Goal: Task Accomplishment & Management: Manage account settings

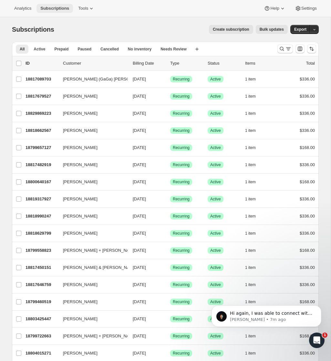
click at [54, 8] on span "Subscriptions" at bounding box center [54, 8] width 29 height 5
click at [20, 10] on span "Analytics" at bounding box center [22, 8] width 17 height 5
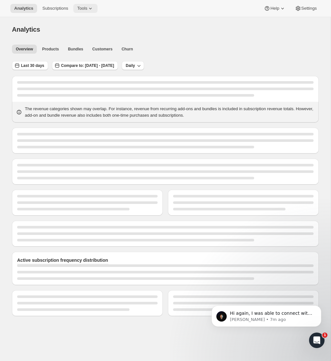
click at [92, 8] on icon at bounding box center [90, 8] width 6 height 6
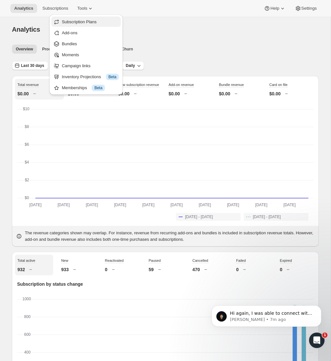
click at [92, 24] on span "Subscription Plans" at bounding box center [90, 22] width 57 height 6
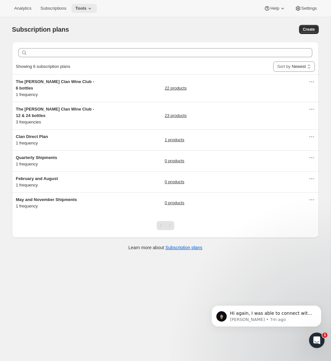
click at [96, 12] on button "Tools" at bounding box center [84, 8] width 26 height 9
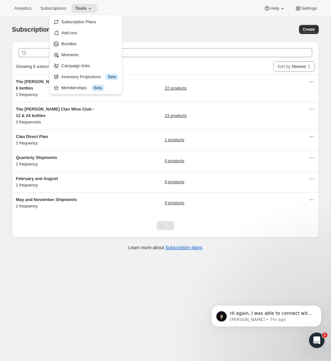
drag, startPoint x: 167, startPoint y: 12, endPoint x: 216, endPoint y: 15, distance: 48.9
click at [187, 12] on div "Analytics Subscriptions Tools Help Settings" at bounding box center [165, 8] width 331 height 17
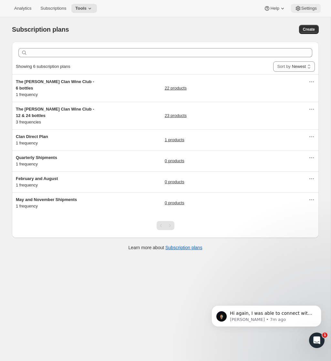
click at [315, 9] on span "Settings" at bounding box center [310, 8] width 16 height 5
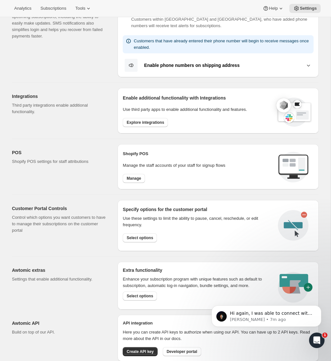
scroll to position [169, 0]
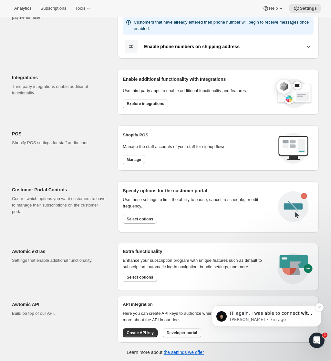
click at [290, 315] on span "Hi again, I was able to connect with my engineer. Besides [PERSON_NAME], is the…" at bounding box center [271, 326] width 82 height 31
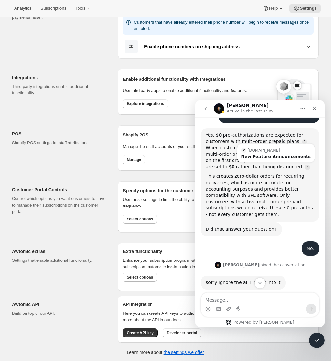
scroll to position [56, 0]
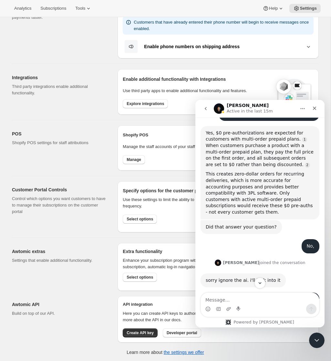
click at [290, 232] on div "Did that answer your question? Fin • 3h ago" at bounding box center [260, 229] width 119 height 19
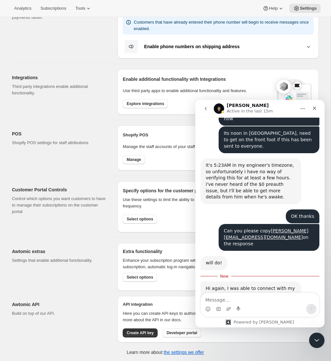
scroll to position [360, 0]
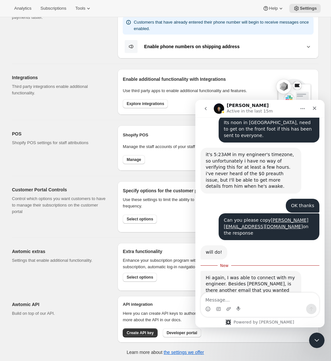
click at [224, 304] on div "Intercom messenger" at bounding box center [260, 305] width 118 height 24
click at [225, 297] on textarea "Message…" at bounding box center [260, 298] width 118 height 11
type textarea "j"
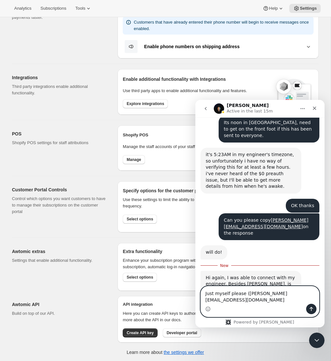
type textarea "Just myself please ([PERSON_NAME][EMAIL_ADDRESS][DOMAIN_NAME])"
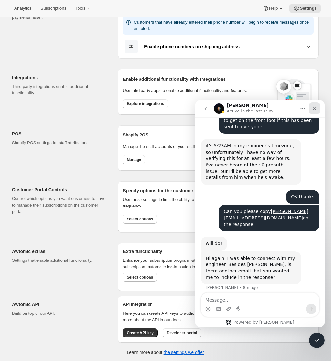
click at [315, 111] on div "Close" at bounding box center [315, 109] width 12 height 12
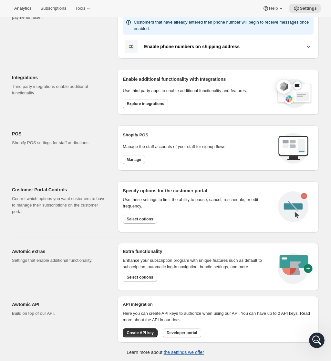
scroll to position [356, 0]
click at [150, 103] on span "Explore integrations" at bounding box center [146, 103] width 38 height 5
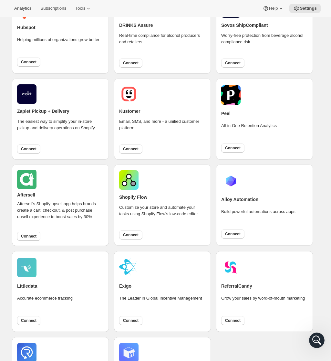
scroll to position [166, 0]
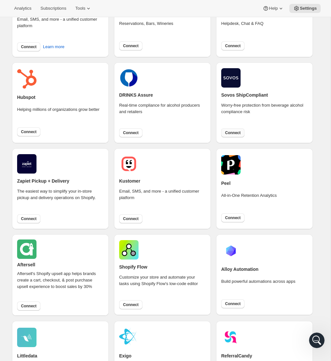
click at [238, 131] on span "Connect" at bounding box center [233, 132] width 16 height 5
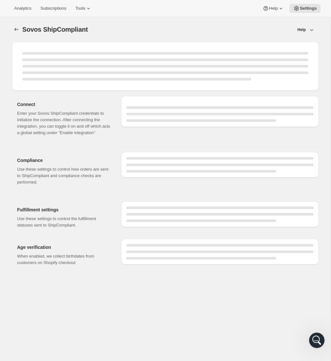
select select "development"
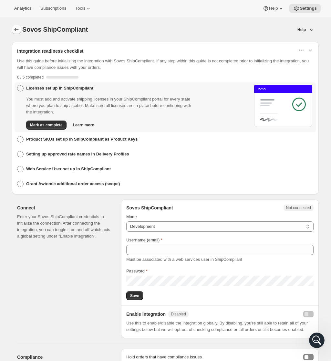
click at [18, 30] on icon "button" at bounding box center [16, 29] width 6 height 6
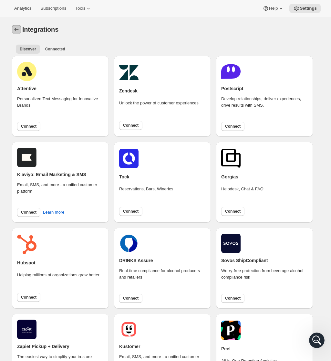
click at [17, 31] on icon "Settings" at bounding box center [16, 29] width 6 height 6
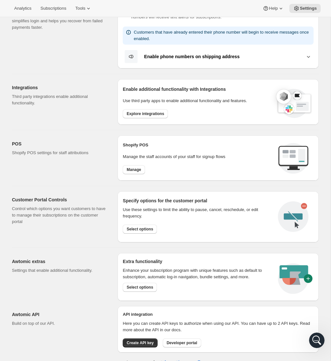
scroll to position [169, 0]
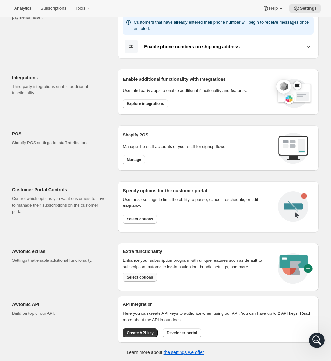
click at [149, 283] on div "Extra functionality Enhance your subscription program with unique features such…" at bounding box center [197, 269] width 148 height 43
click at [148, 280] on button "Select options" at bounding box center [140, 277] width 34 height 9
